Goal: Transaction & Acquisition: Purchase product/service

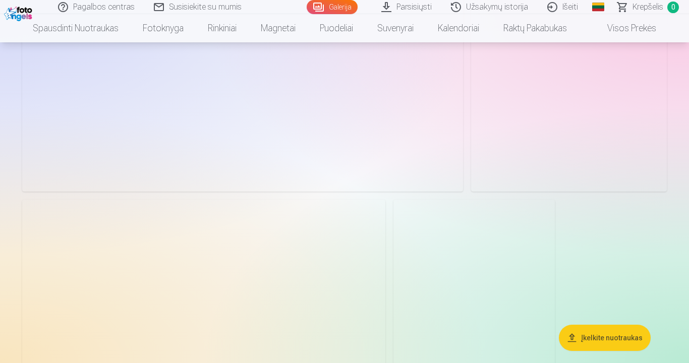
scroll to position [10031, 0]
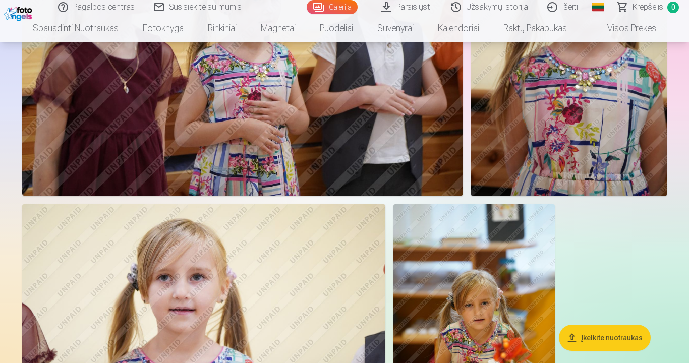
click at [594, 7] on link "Global" at bounding box center [598, 7] width 20 height 14
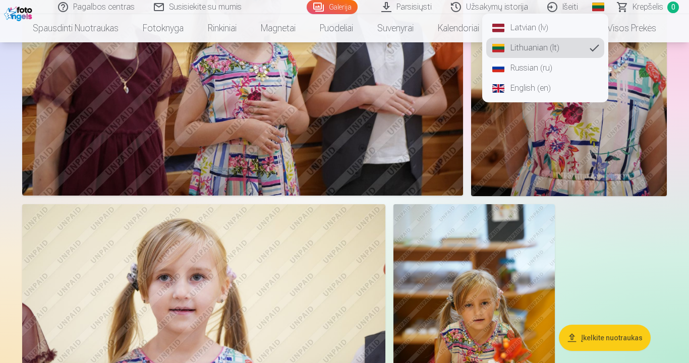
click at [517, 24] on link "Latvian (lv)" at bounding box center [545, 28] width 118 height 20
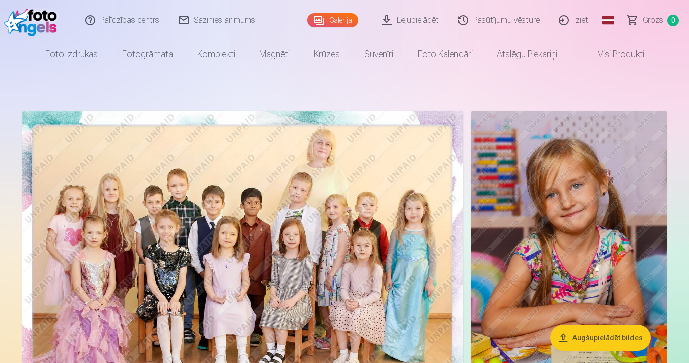
click at [600, 301] on button "Augšupielādēt bildes" at bounding box center [600, 338] width 100 height 26
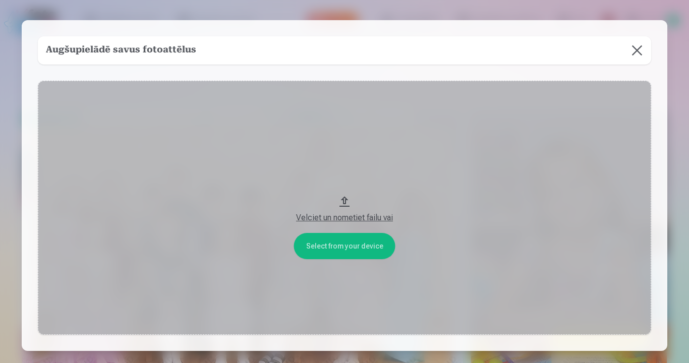
click at [344, 223] on button "Velciet un nometiet failu vai" at bounding box center [344, 208] width 613 height 254
click at [630, 52] on button at bounding box center [637, 50] width 28 height 28
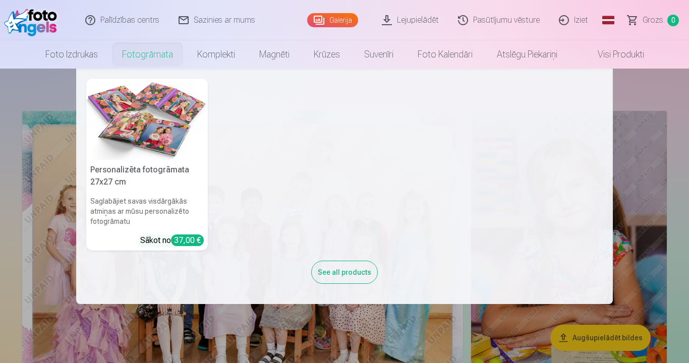
click at [3, 99] on nav "Personalizēta fotogrāmata 27x27 cm Saglabājiet savas visdārgākās atmiņas ar mūs…" at bounding box center [344, 186] width 689 height 235
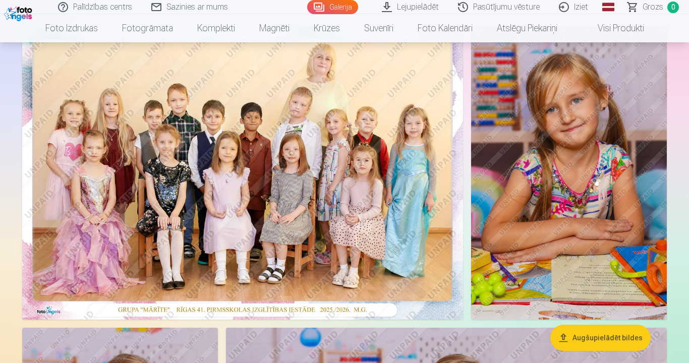
scroll to position [151, 0]
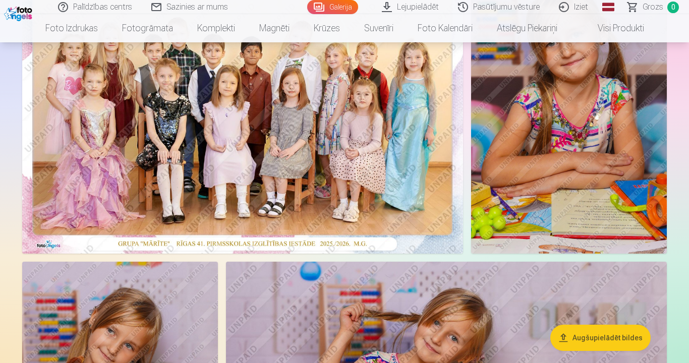
click at [202, 127] on img at bounding box center [242, 107] width 441 height 294
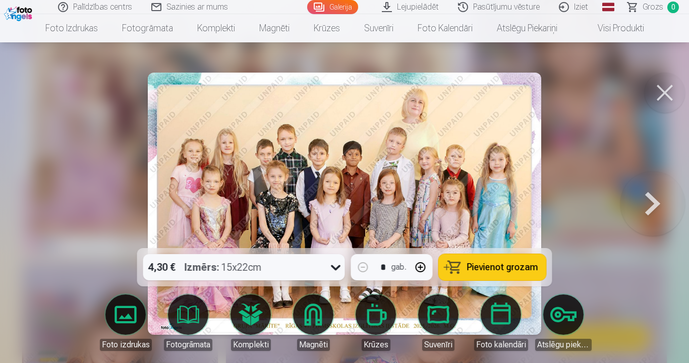
click at [186, 294] on link "Fotogrāmata" at bounding box center [188, 322] width 56 height 56
click at [599, 146] on div at bounding box center [344, 181] width 689 height 363
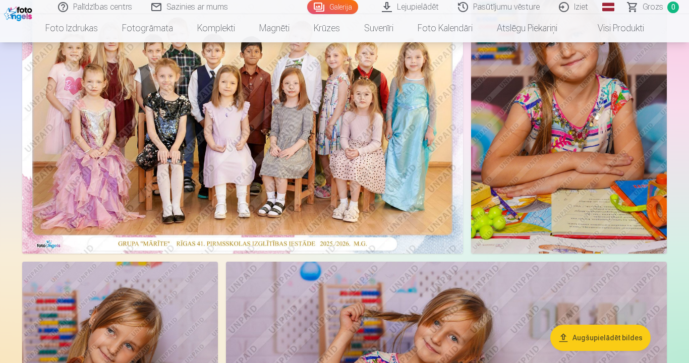
click at [545, 148] on img at bounding box center [569, 107] width 196 height 294
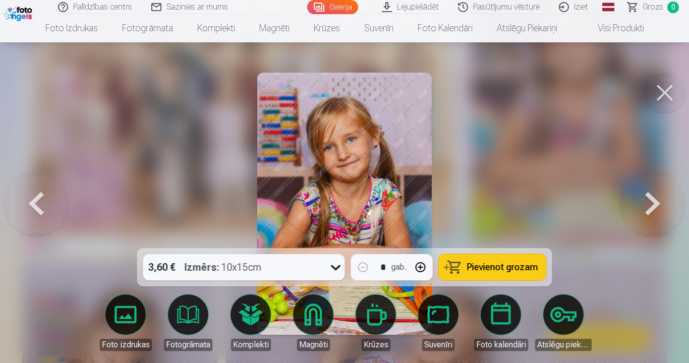
click at [92, 106] on div at bounding box center [344, 181] width 689 height 363
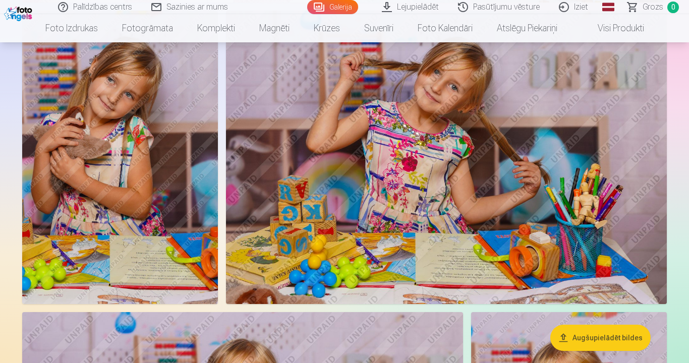
scroll to position [403, 0]
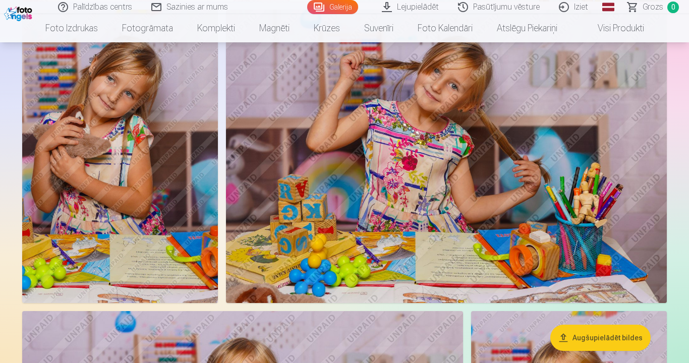
click at [424, 132] on img at bounding box center [446, 156] width 441 height 293
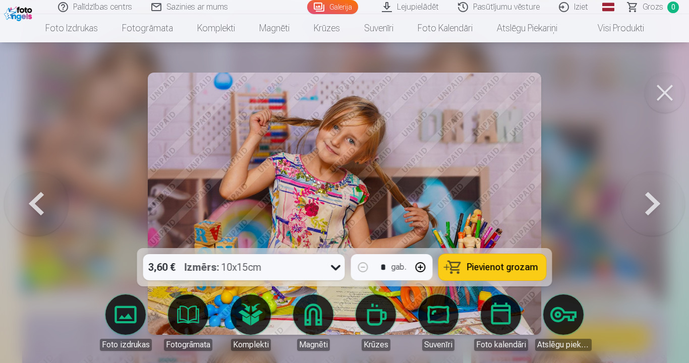
click at [118, 137] on div at bounding box center [344, 181] width 689 height 363
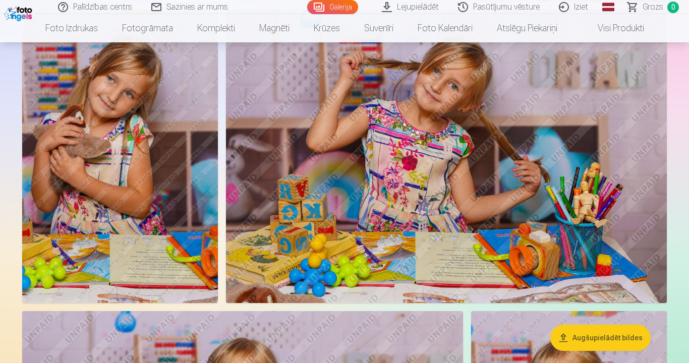
click at [350, 175] on img at bounding box center [446, 156] width 441 height 293
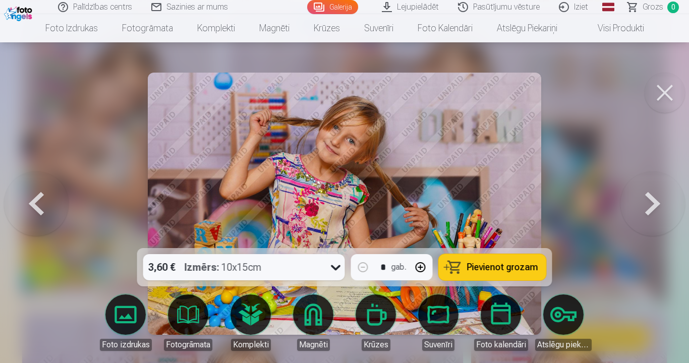
click at [578, 142] on div at bounding box center [344, 181] width 689 height 363
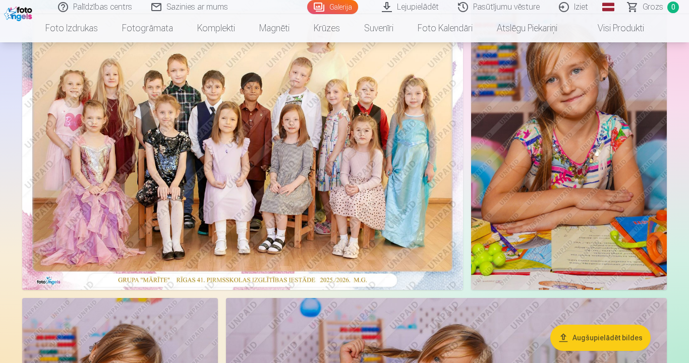
scroll to position [151, 0]
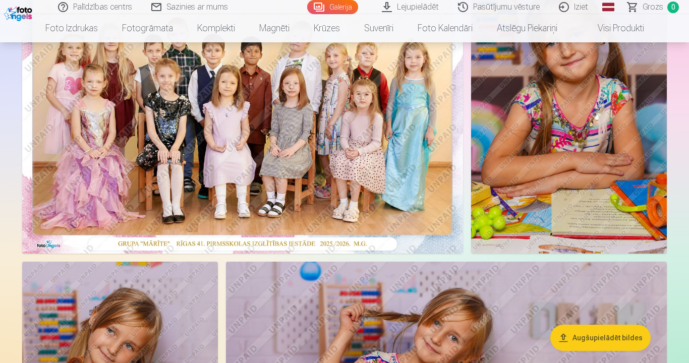
click at [247, 127] on img at bounding box center [242, 107] width 441 height 294
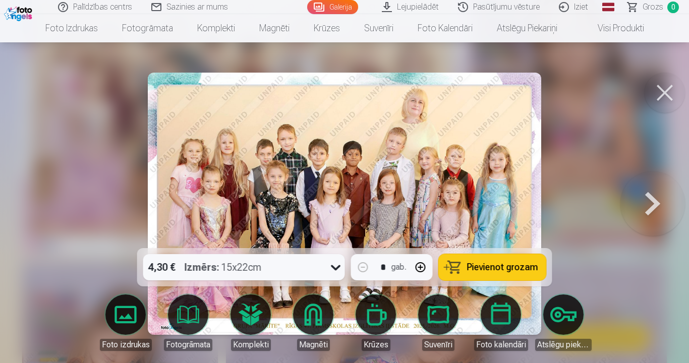
click at [49, 109] on div at bounding box center [344, 181] width 689 height 363
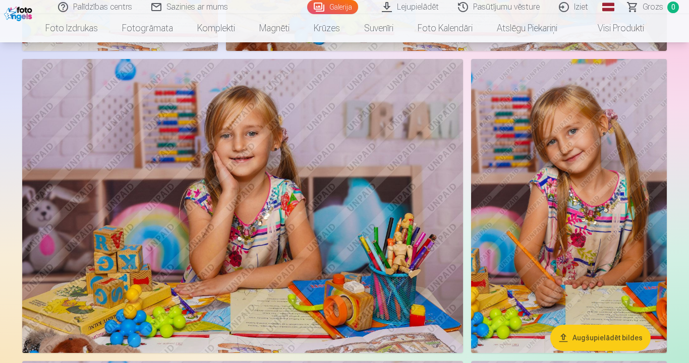
scroll to position [706, 0]
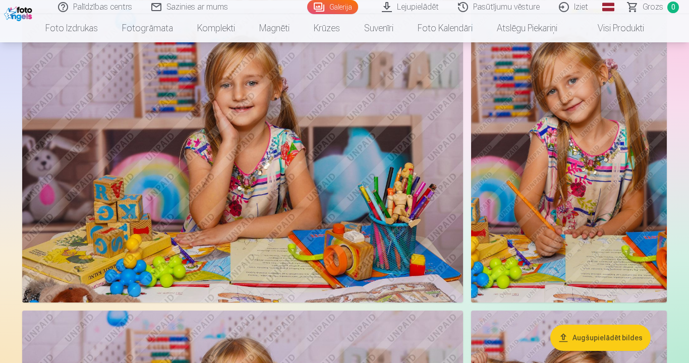
drag, startPoint x: 573, startPoint y: 171, endPoint x: 677, endPoint y: 140, distance: 108.9
click at [582, 148] on img at bounding box center [569, 155] width 196 height 293
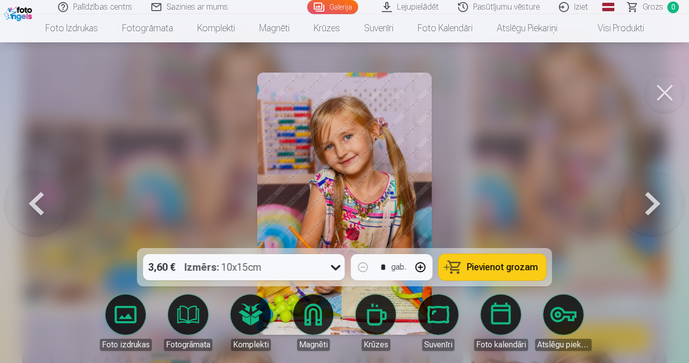
scroll to position [708, 0]
click at [87, 117] on div at bounding box center [344, 181] width 689 height 363
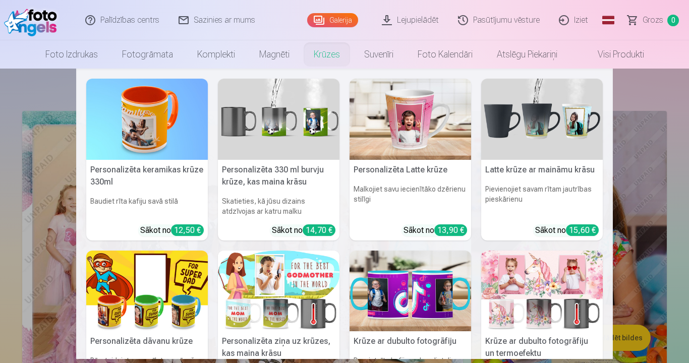
click at [11, 97] on nav "Personalizēta keramikas krūze 330ml Baudiet rīta kafiju savā stilā Sākot no 12,…" at bounding box center [344, 214] width 689 height 290
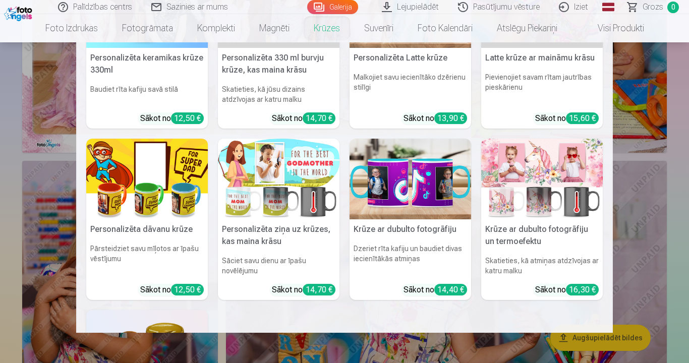
scroll to position [65, 0]
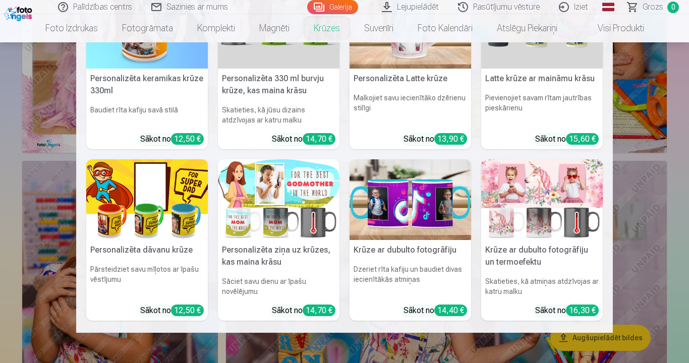
click at [0, 73] on nav "Personalizēta keramikas krūze 330ml Baudiet rīta kafiju savā stilā Sākot no 12,…" at bounding box center [344, 187] width 689 height 290
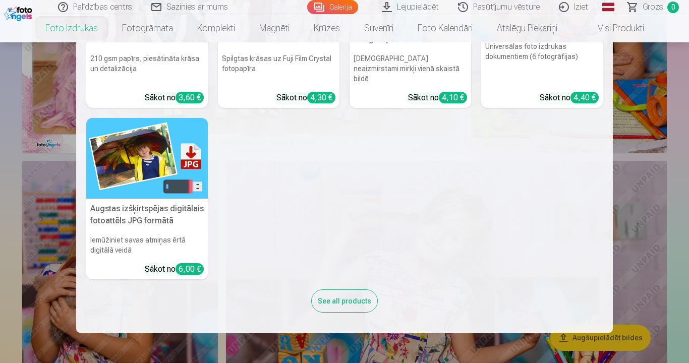
scroll to position [151, 0]
click at [0, 99] on nav "Augstas kvalitātes fotoattēlu izdrukas 210 gsm papīrs, piesātināta krāsa un det…" at bounding box center [344, 187] width 689 height 290
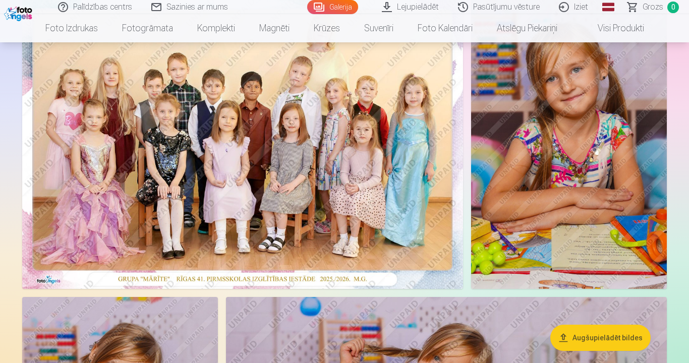
scroll to position [101, 0]
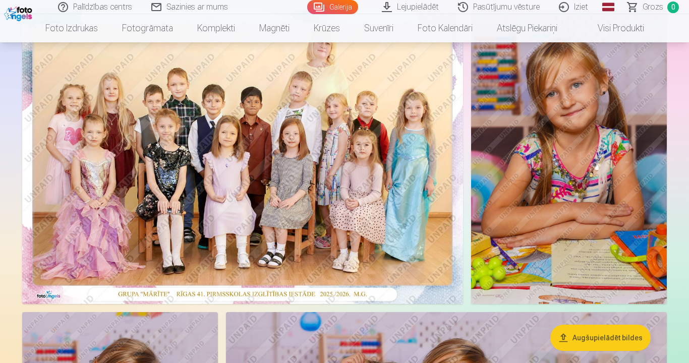
click at [235, 152] on img at bounding box center [242, 157] width 441 height 294
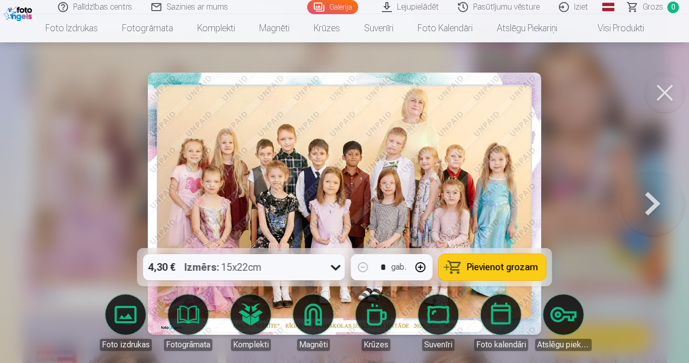
click at [566, 116] on div at bounding box center [344, 181] width 689 height 363
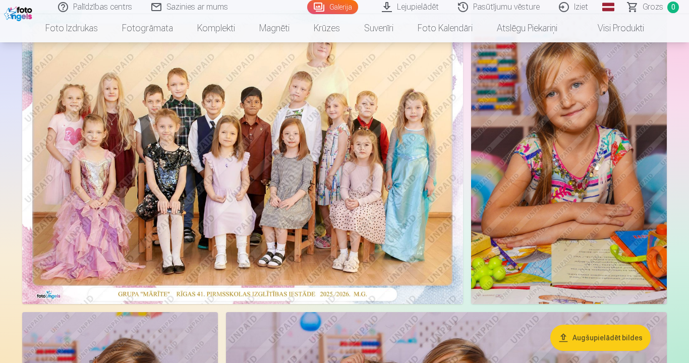
click at [217, 116] on img at bounding box center [242, 157] width 441 height 294
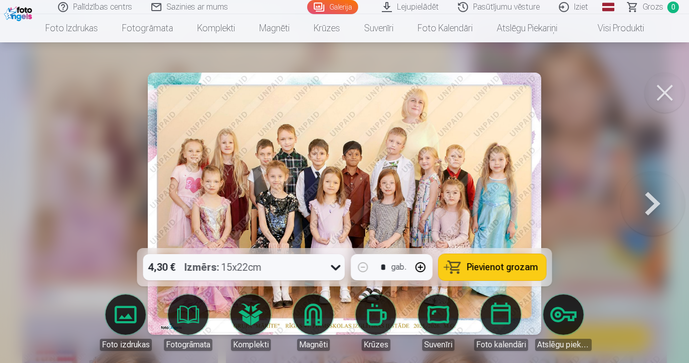
click at [494, 263] on span "Pievienot grozam" at bounding box center [502, 267] width 71 height 9
click at [56, 90] on div at bounding box center [344, 181] width 689 height 363
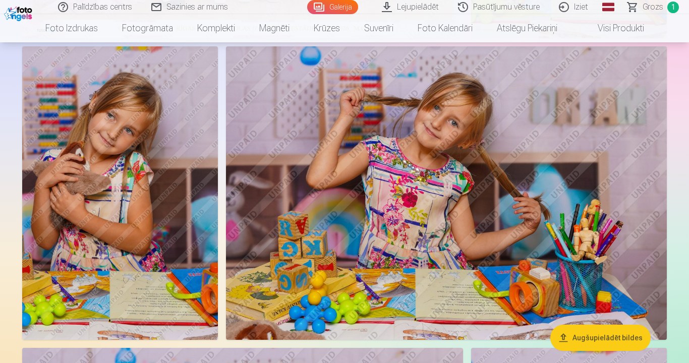
scroll to position [403, 0]
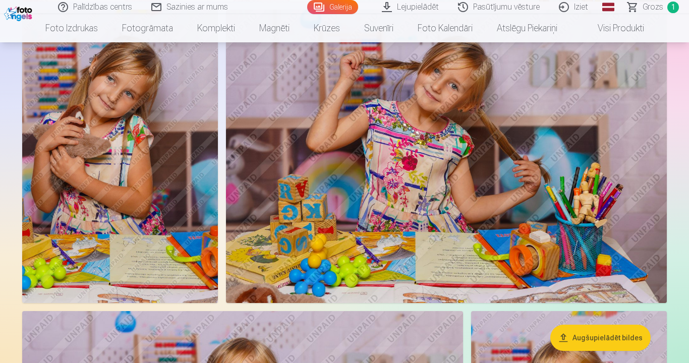
click at [370, 147] on img at bounding box center [446, 156] width 441 height 293
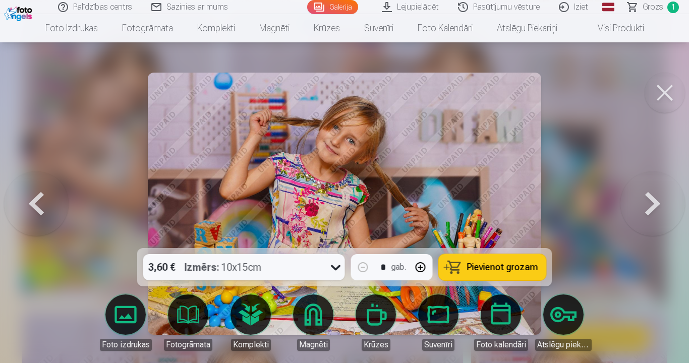
click at [488, 263] on span "Pievienot grozam" at bounding box center [502, 267] width 71 height 9
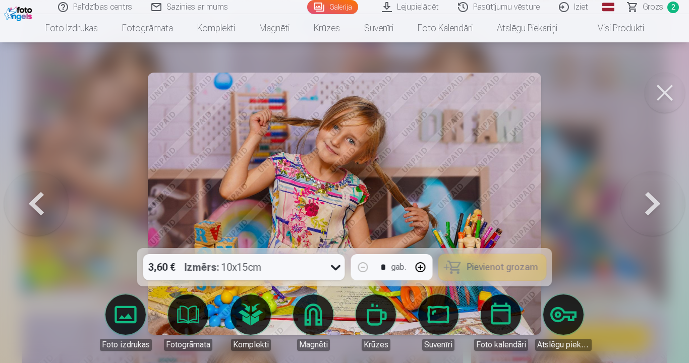
click at [9, 104] on div at bounding box center [344, 181] width 689 height 363
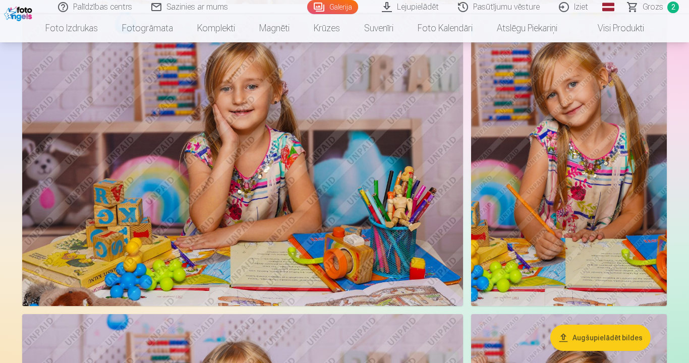
scroll to position [706, 0]
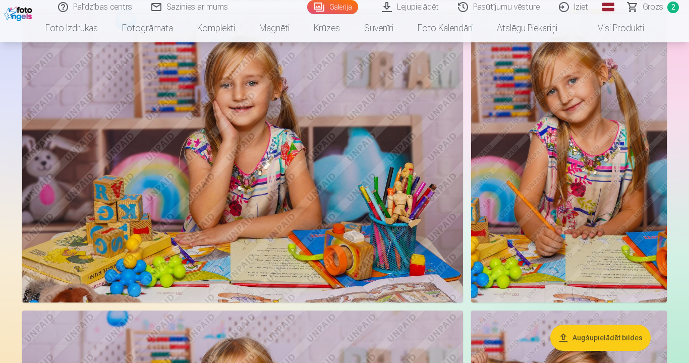
click at [584, 159] on img at bounding box center [569, 155] width 196 height 293
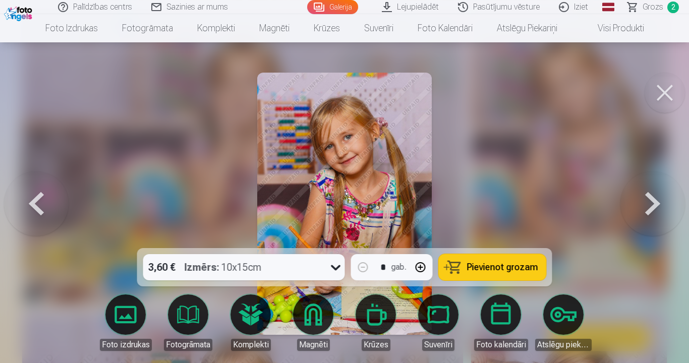
scroll to position [708, 0]
click at [501, 263] on span "Pievienot grozam" at bounding box center [502, 267] width 71 height 9
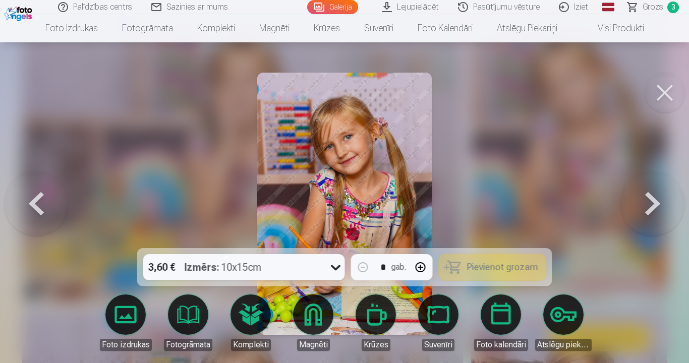
click at [23, 114] on div at bounding box center [344, 181] width 689 height 363
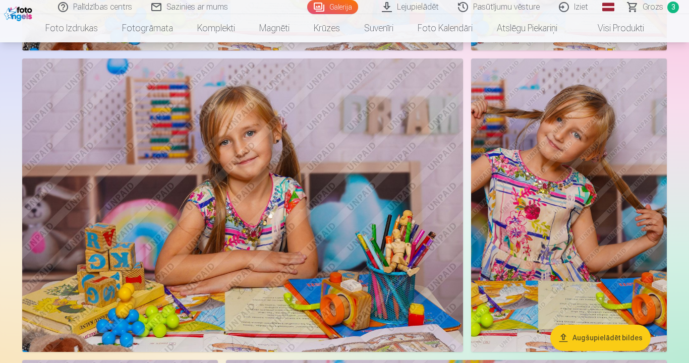
click at [564, 195] on img at bounding box center [569, 204] width 196 height 293
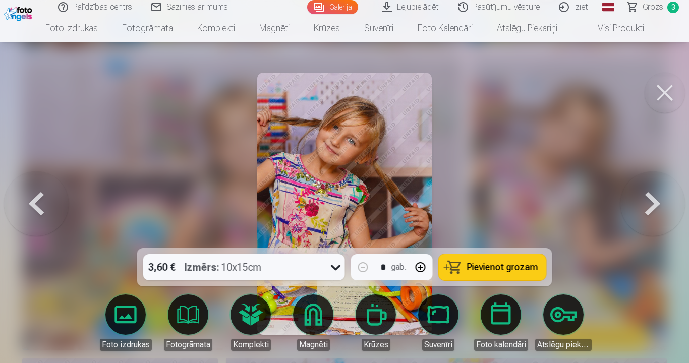
click at [503, 263] on span "Pievienot grozam" at bounding box center [502, 267] width 71 height 9
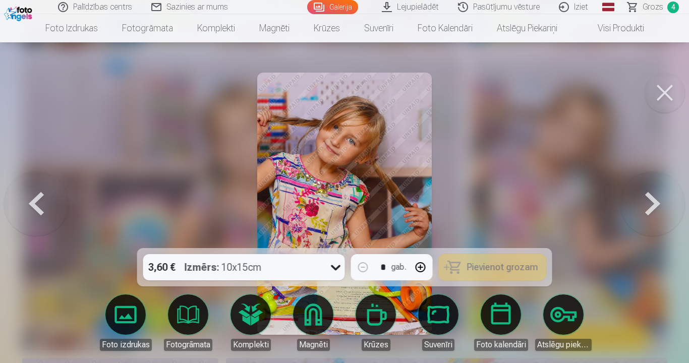
click at [39, 100] on div at bounding box center [344, 181] width 689 height 363
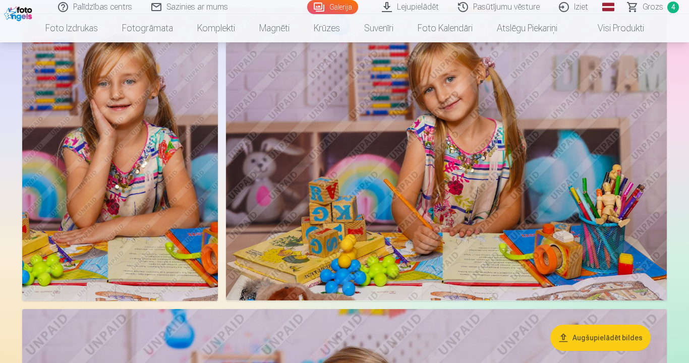
click at [387, 179] on img at bounding box center [446, 153] width 441 height 293
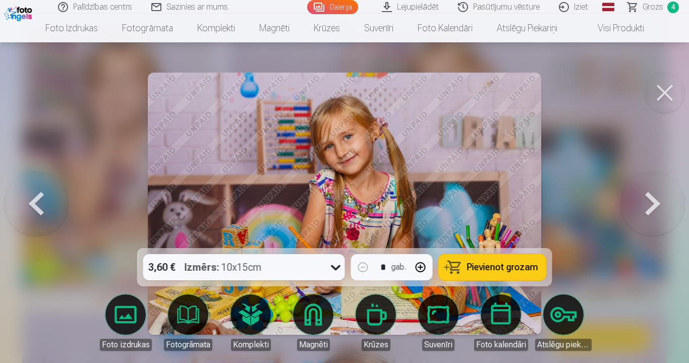
scroll to position [1315, 0]
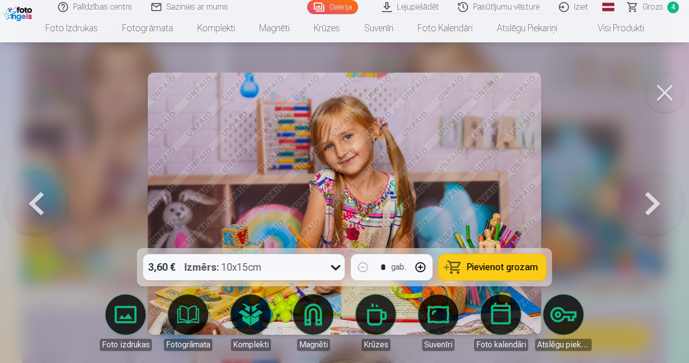
click at [496, 263] on span "Pievienot grozam" at bounding box center [502, 267] width 71 height 9
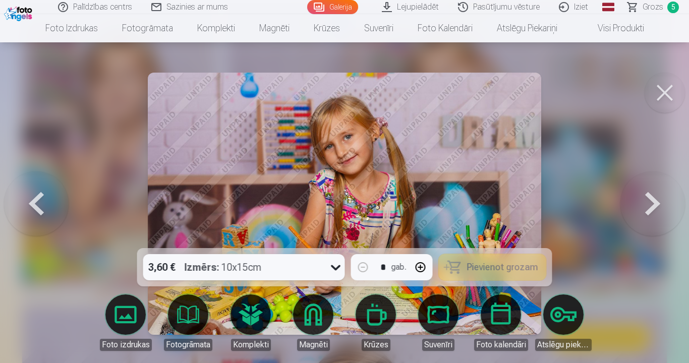
click at [16, 102] on div at bounding box center [344, 181] width 689 height 363
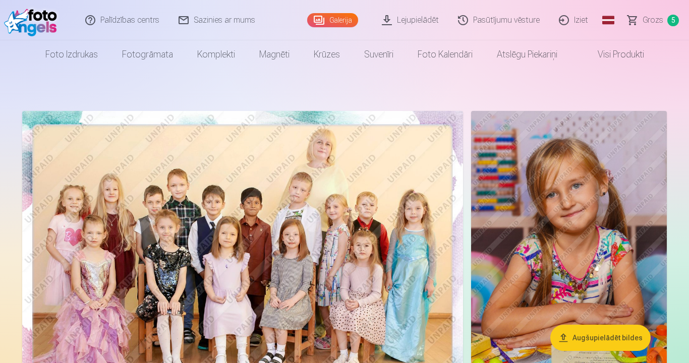
click at [657, 20] on span "Grozs" at bounding box center [652, 20] width 21 height 12
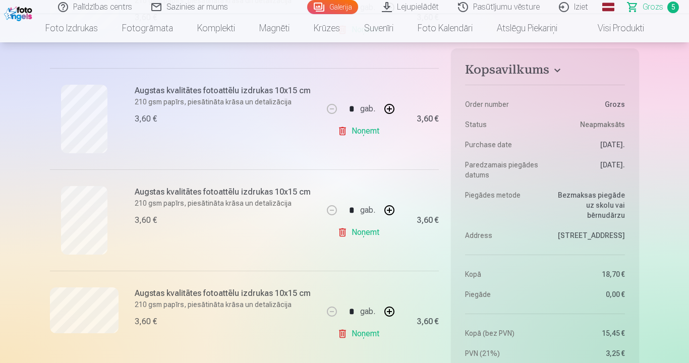
scroll to position [403, 0]
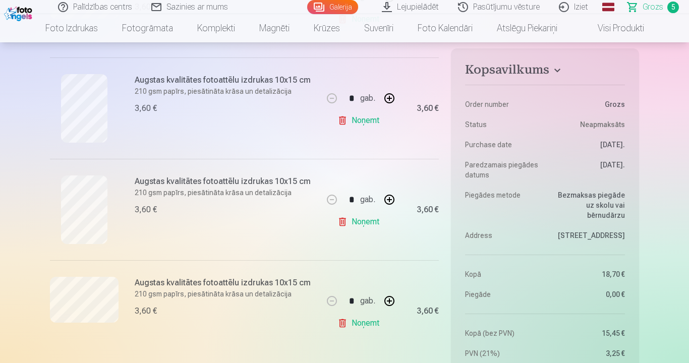
click at [354, 223] on link "Noņemt" at bounding box center [360, 222] width 46 height 20
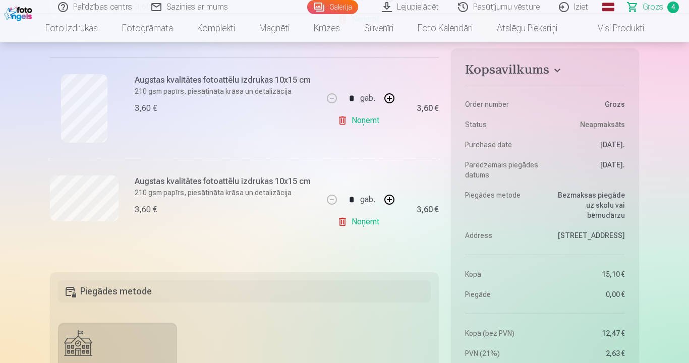
click at [366, 222] on link "Noņemt" at bounding box center [360, 222] width 46 height 20
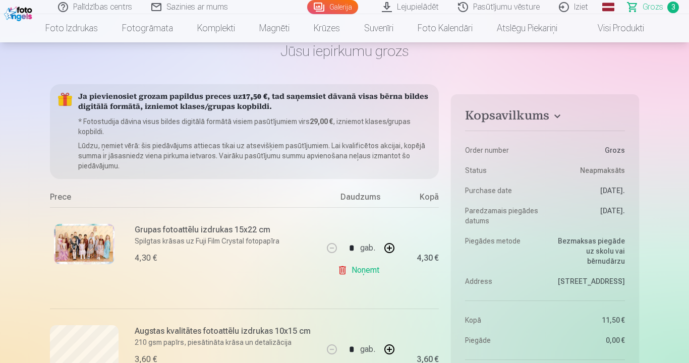
scroll to position [50, 0]
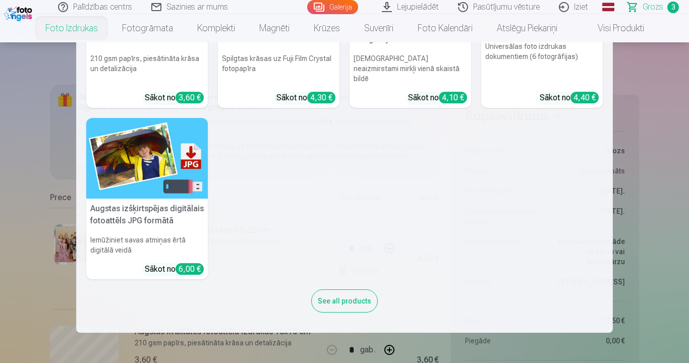
click at [3, 83] on nav "Augstas kvalitātes fotoattēlu izdrukas 210 gsm papīrs, piesātināta krāsa un det…" at bounding box center [344, 187] width 689 height 290
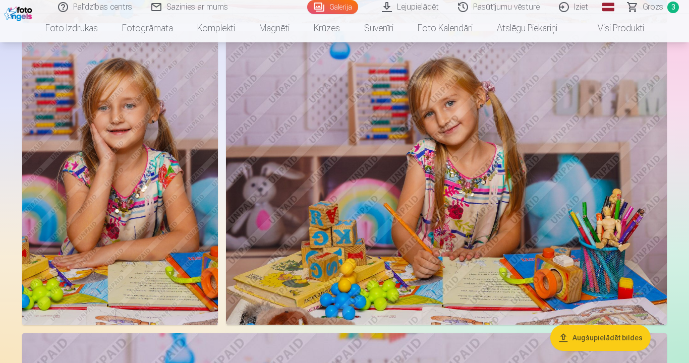
scroll to position [1311, 0]
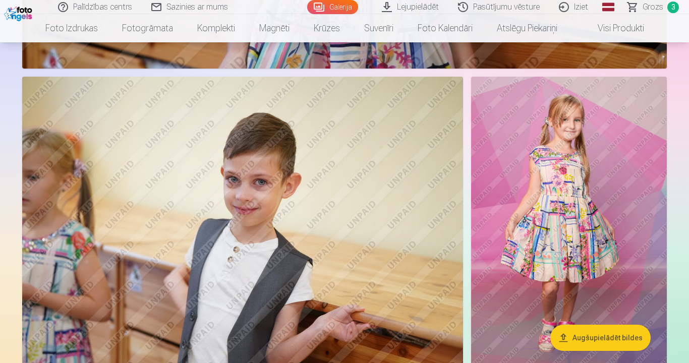
click at [544, 173] on img at bounding box center [569, 224] width 196 height 294
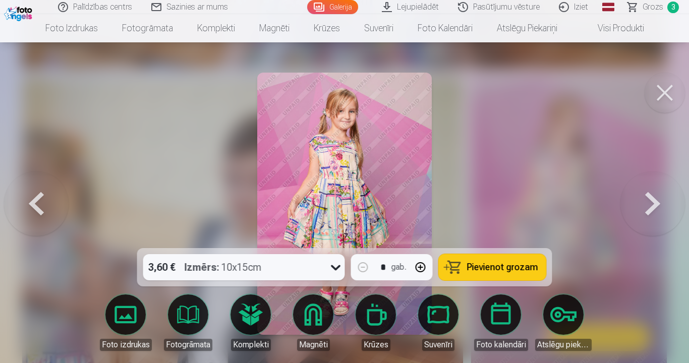
scroll to position [5666, 0]
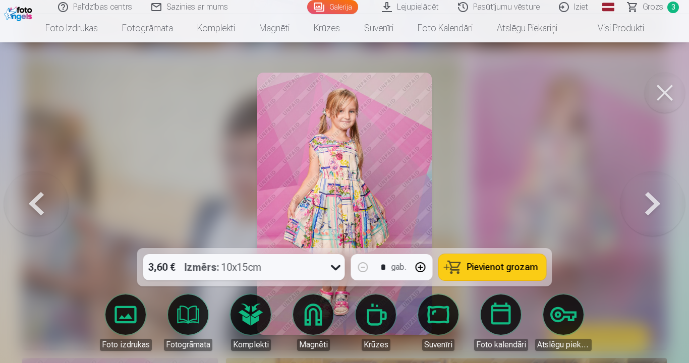
click at [504, 263] on span "Pievienot grozam" at bounding box center [502, 267] width 71 height 9
click at [17, 113] on div at bounding box center [344, 181] width 689 height 363
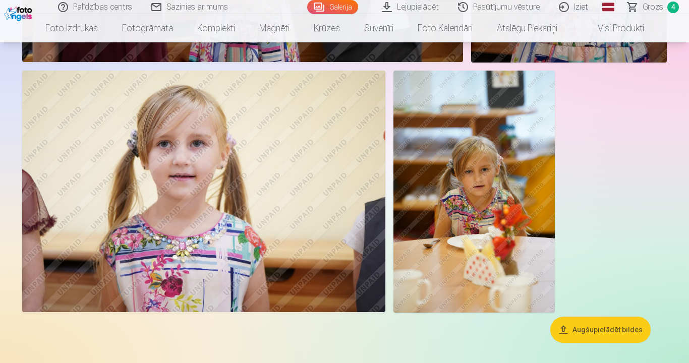
scroll to position [10182, 0]
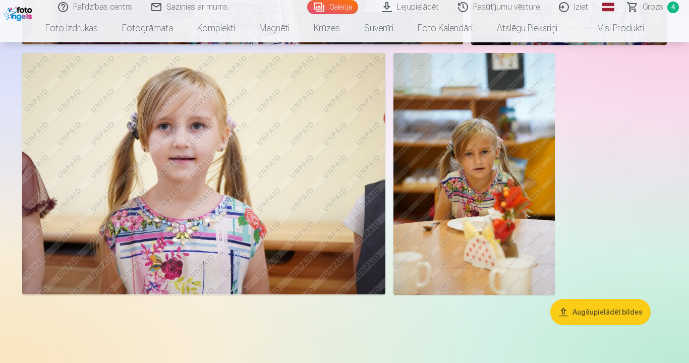
click at [495, 153] on img at bounding box center [473, 174] width 161 height 242
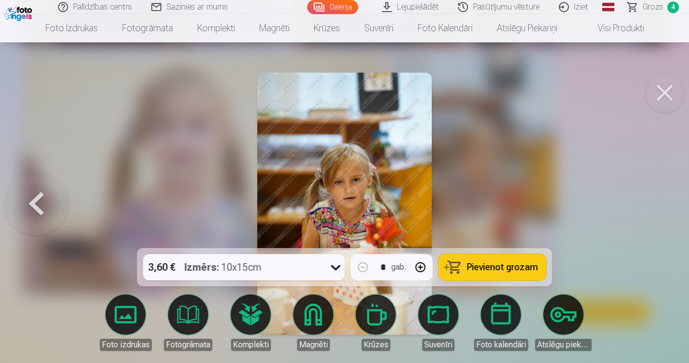
scroll to position [10220, 0]
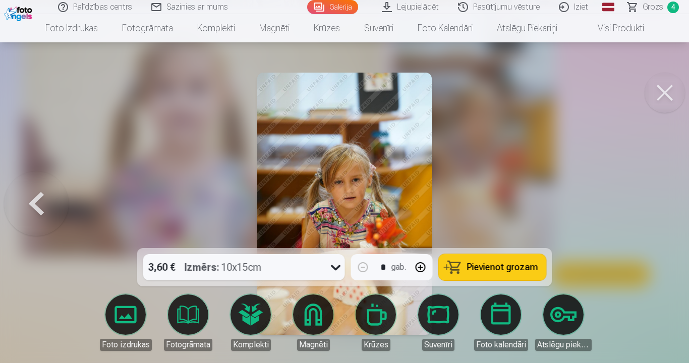
click at [88, 107] on div at bounding box center [344, 181] width 689 height 363
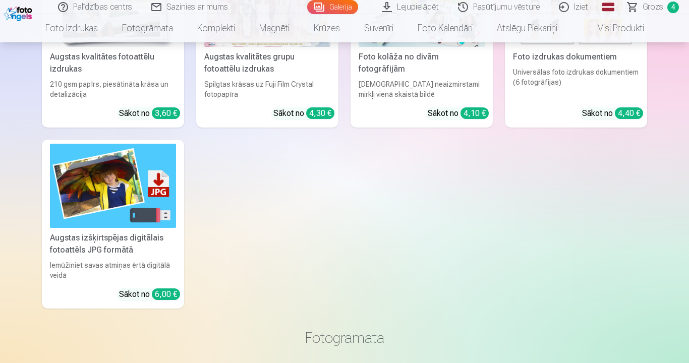
scroll to position [10636, 0]
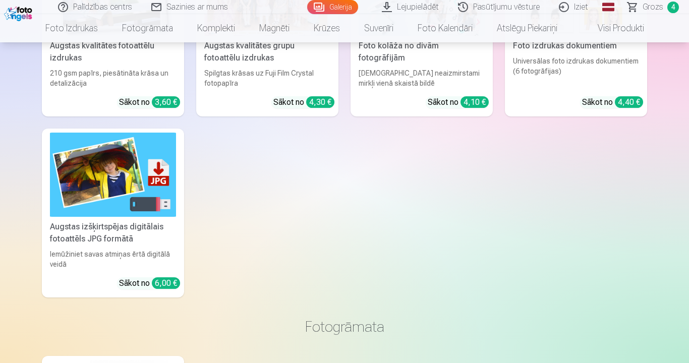
click at [130, 142] on img at bounding box center [113, 175] width 126 height 84
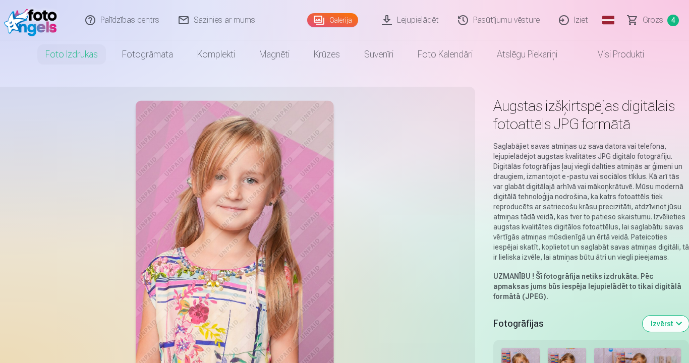
click at [15, 99] on div at bounding box center [234, 249] width 469 height 313
click at [0, 59] on nav "Foto izdrukas Augstas kvalitātes fotoattēlu izdrukas 210 gsm papīrs, piesātināt…" at bounding box center [344, 54] width 689 height 28
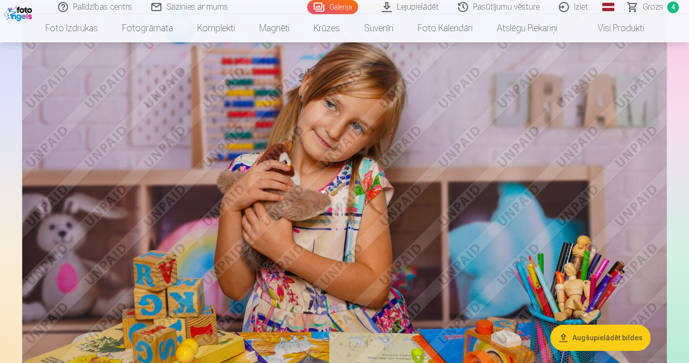
scroll to position [1162, 0]
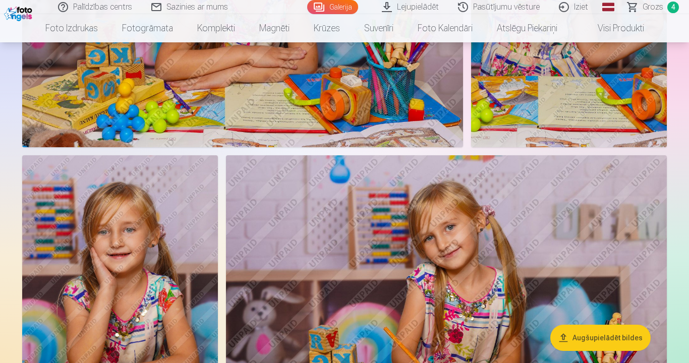
click at [651, 8] on span "Grozs" at bounding box center [652, 7] width 21 height 12
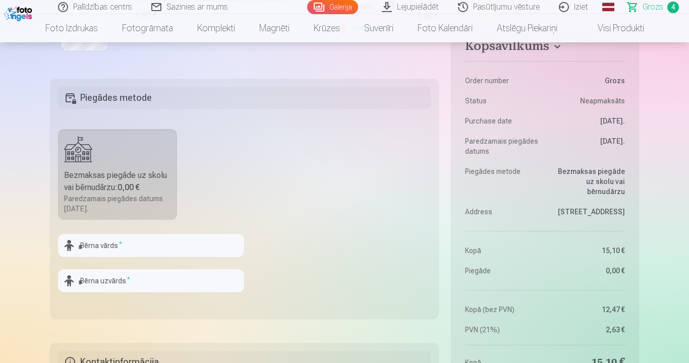
scroll to position [655, 0]
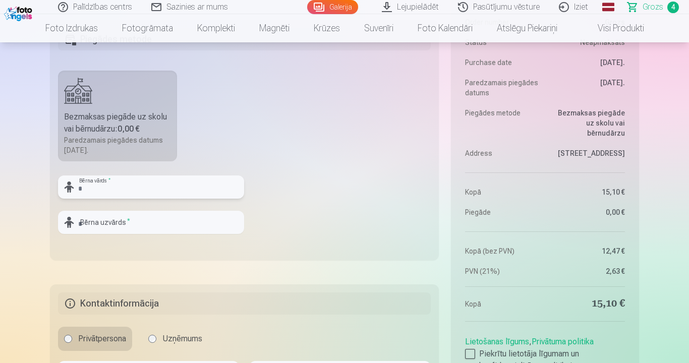
click at [148, 187] on input "text" at bounding box center [151, 186] width 186 height 23
type input "*"
type input "******"
type input "*"
click at [137, 177] on input "******" at bounding box center [151, 186] width 186 height 23
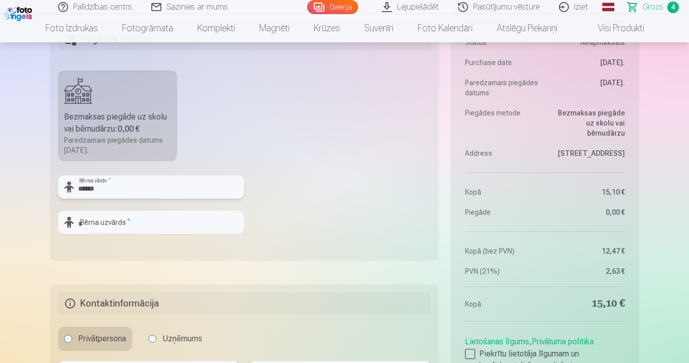
type input "******"
click at [133, 228] on input "text" at bounding box center [151, 222] width 186 height 23
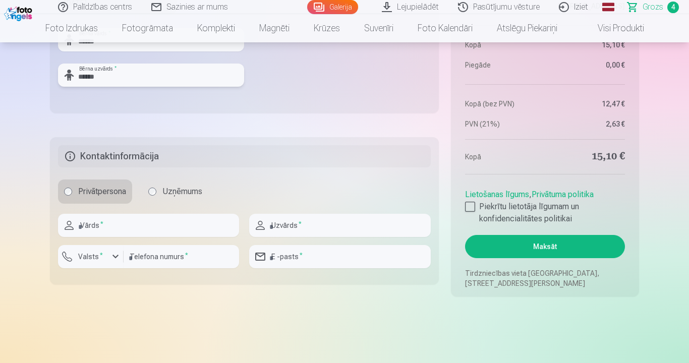
scroll to position [857, 0]
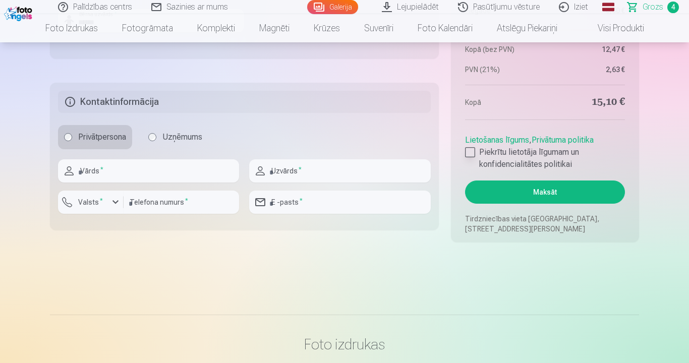
type input "******"
